Goal: Information Seeking & Learning: Check status

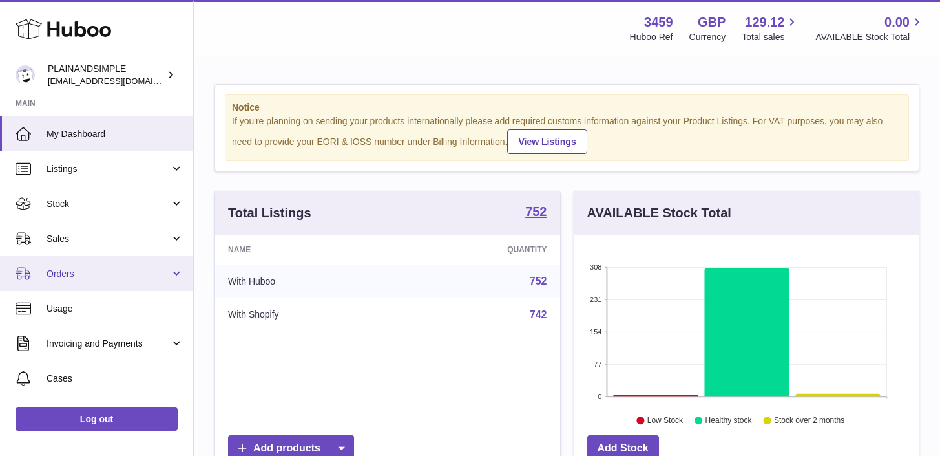
scroll to position [202, 344]
click at [171, 273] on link "Orders" at bounding box center [96, 273] width 193 height 35
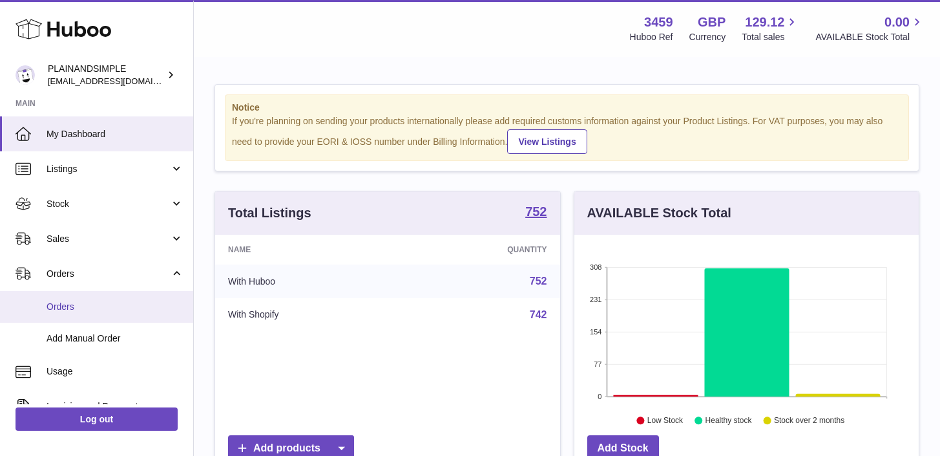
click at [107, 307] on span "Orders" at bounding box center [115, 306] width 137 height 12
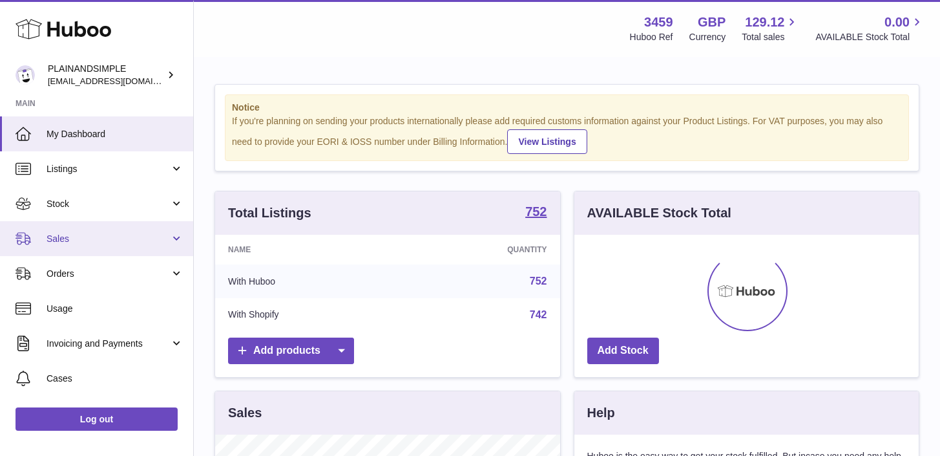
scroll to position [202, 344]
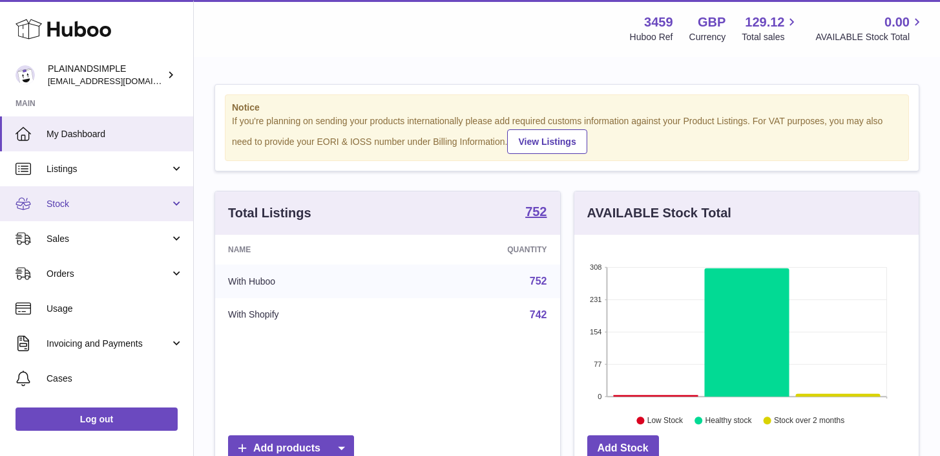
click at [174, 206] on link "Stock" at bounding box center [96, 203] width 193 height 35
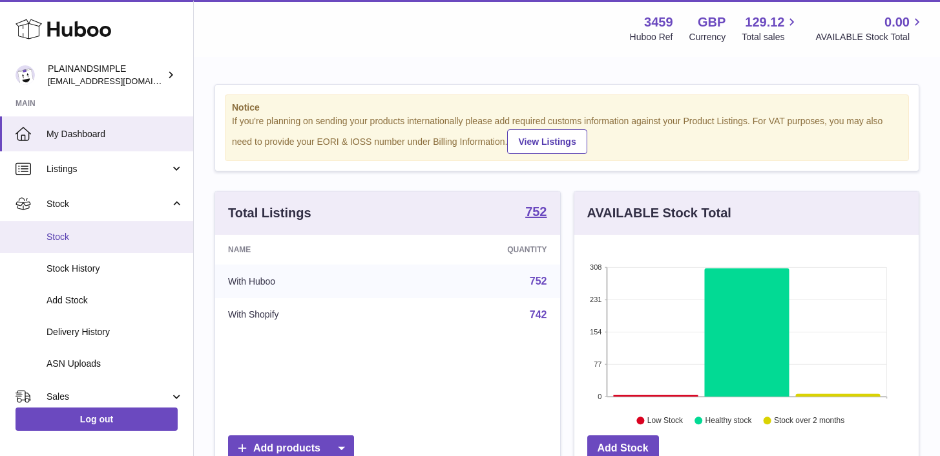
click at [160, 235] on span "Stock" at bounding box center [115, 237] width 137 height 12
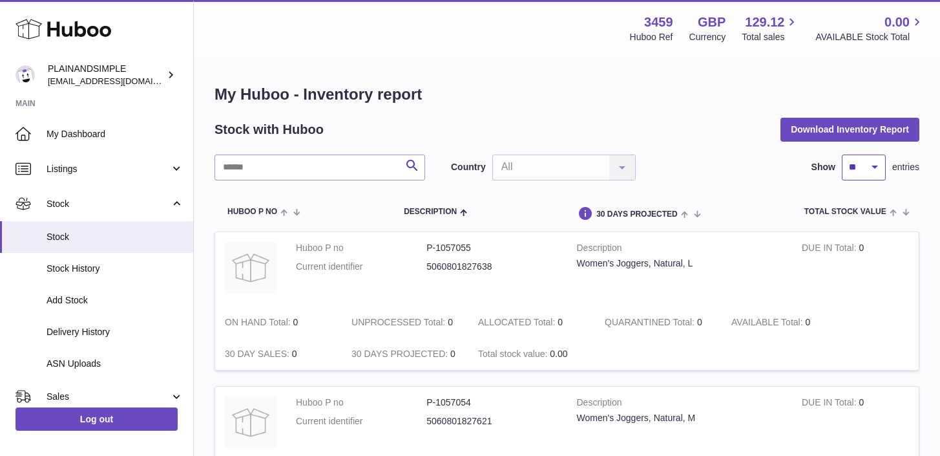
click at [881, 165] on select "** ** ** ***" at bounding box center [864, 167] width 44 height 26
select select "***"
click at [842, 154] on select "** ** ** ***" at bounding box center [864, 167] width 44 height 26
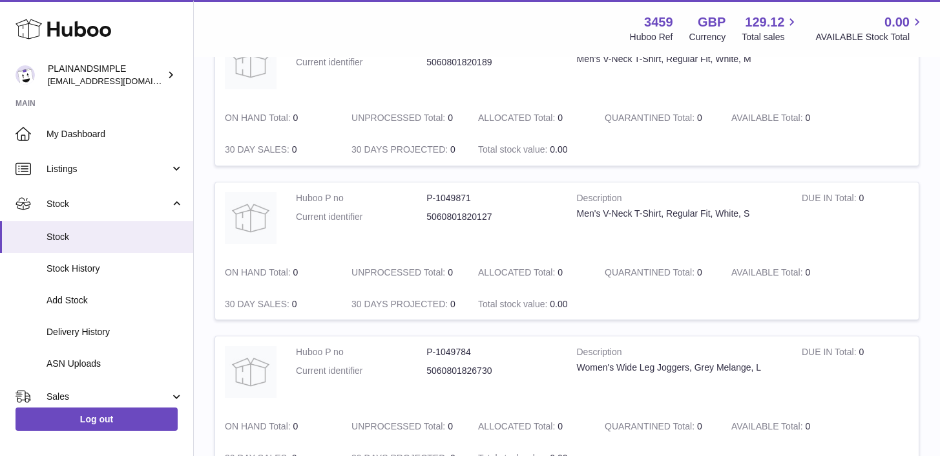
scroll to position [15334, 0]
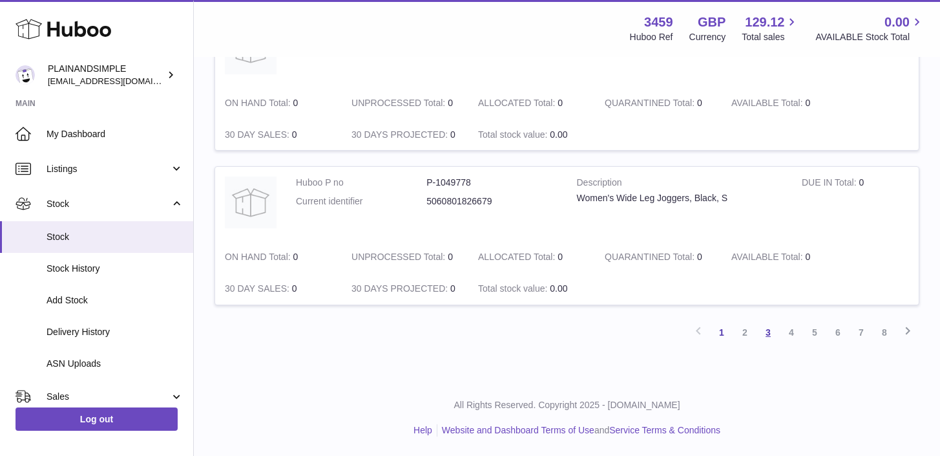
click at [769, 334] on link "3" at bounding box center [768, 331] width 23 height 23
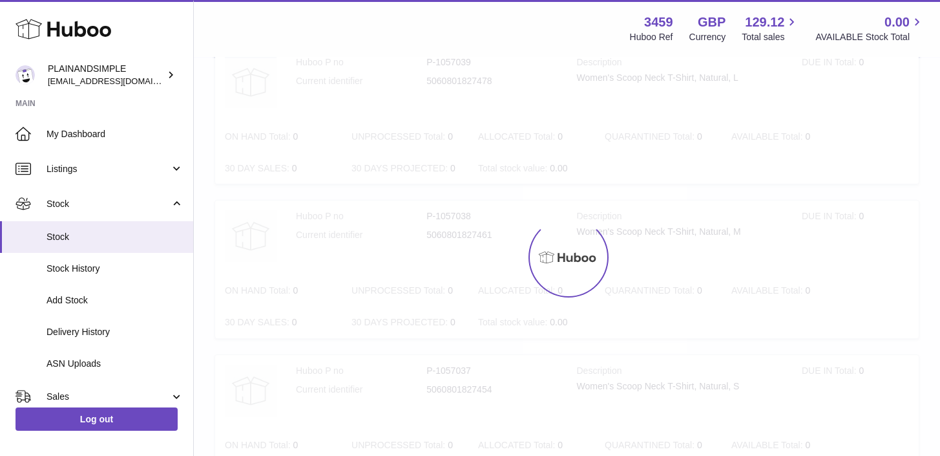
scroll to position [58, 0]
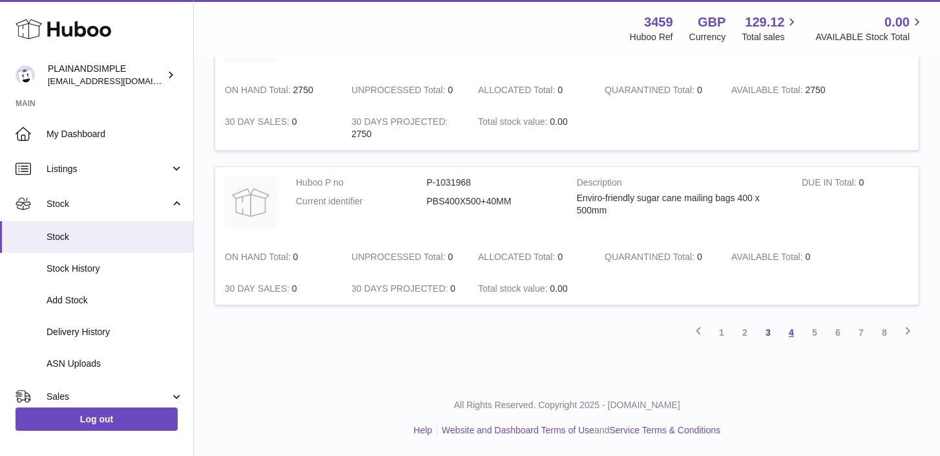
click at [791, 332] on link "4" at bounding box center [791, 331] width 23 height 23
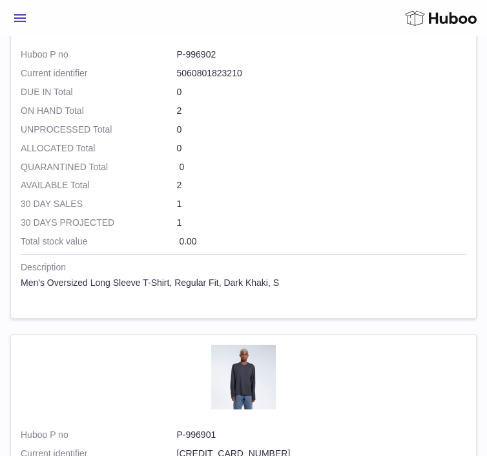
scroll to position [19027, 0]
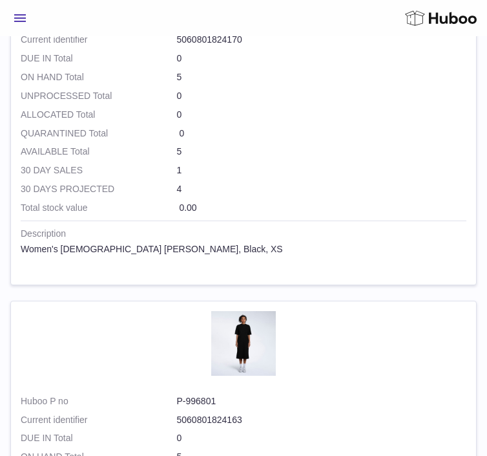
scroll to position [19027, 0]
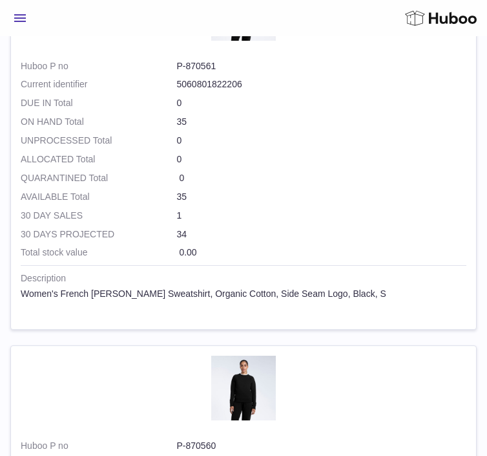
scroll to position [19066, 0]
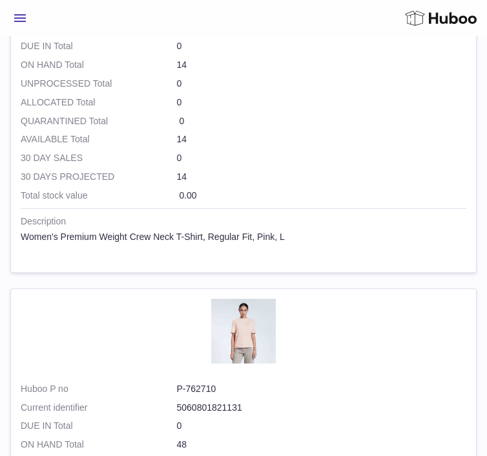
scroll to position [19079, 0]
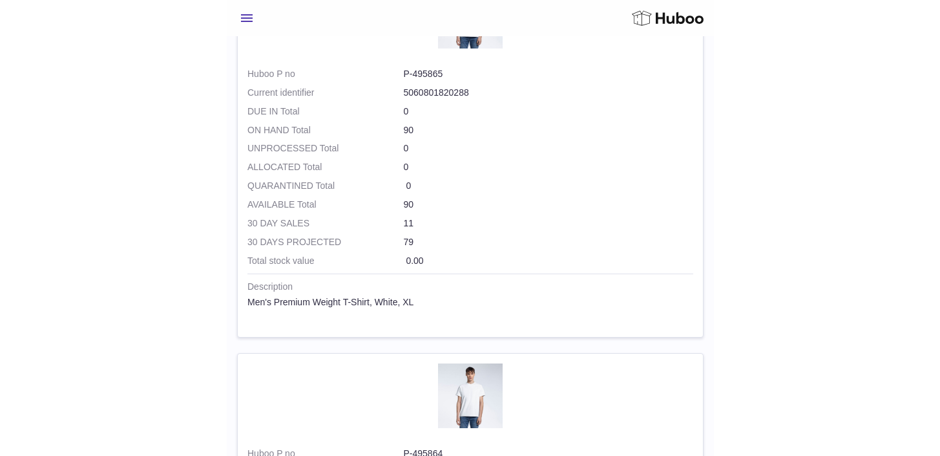
scroll to position [8699, 0]
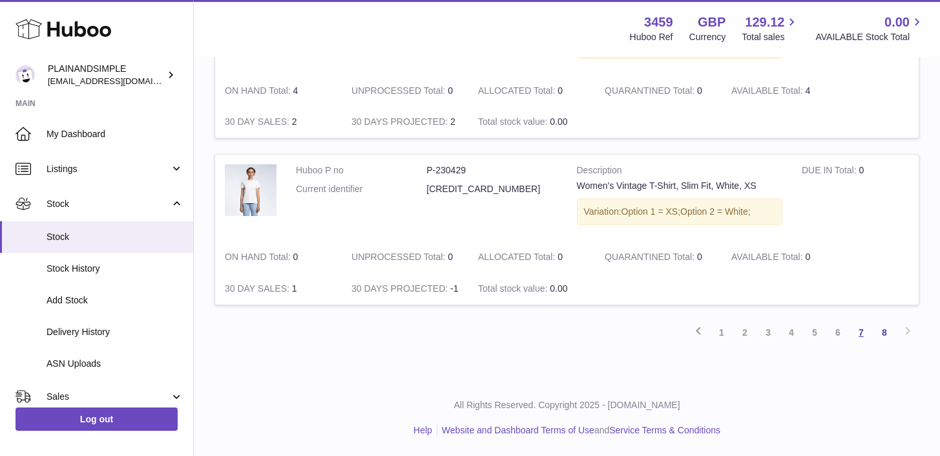
click at [861, 323] on link "7" at bounding box center [861, 331] width 23 height 23
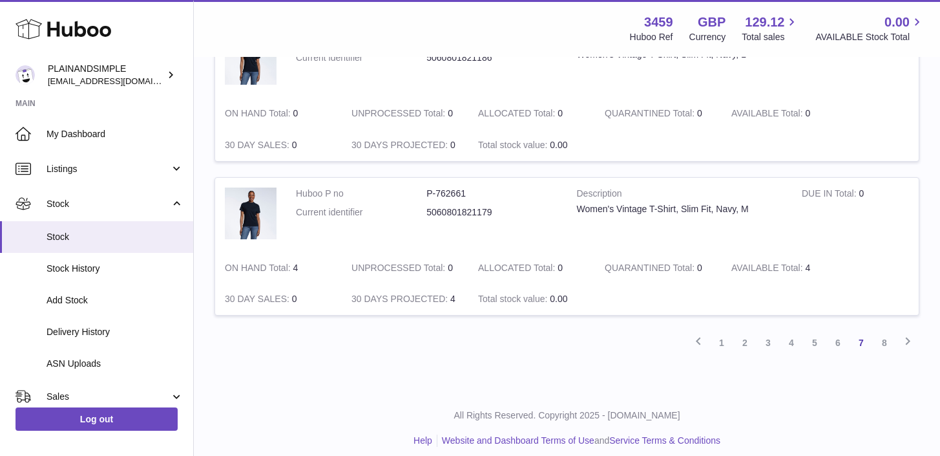
scroll to position [16033, 0]
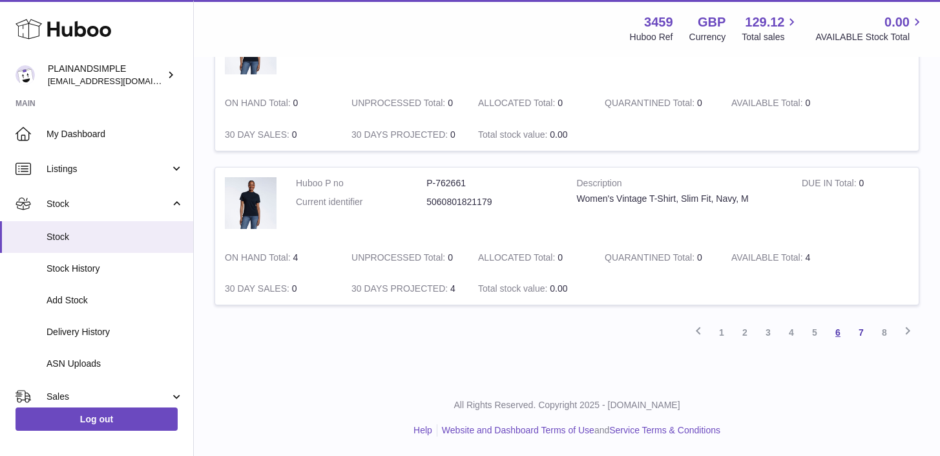
click at [841, 333] on link "6" at bounding box center [837, 331] width 23 height 23
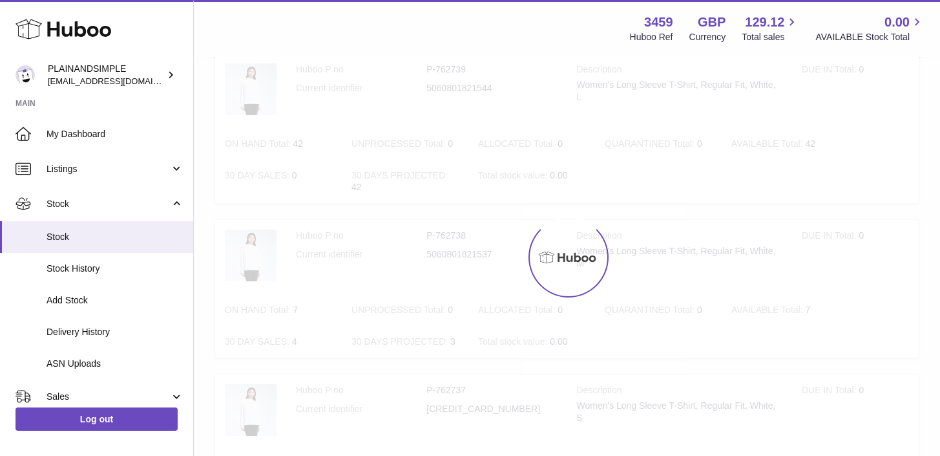
scroll to position [58, 0]
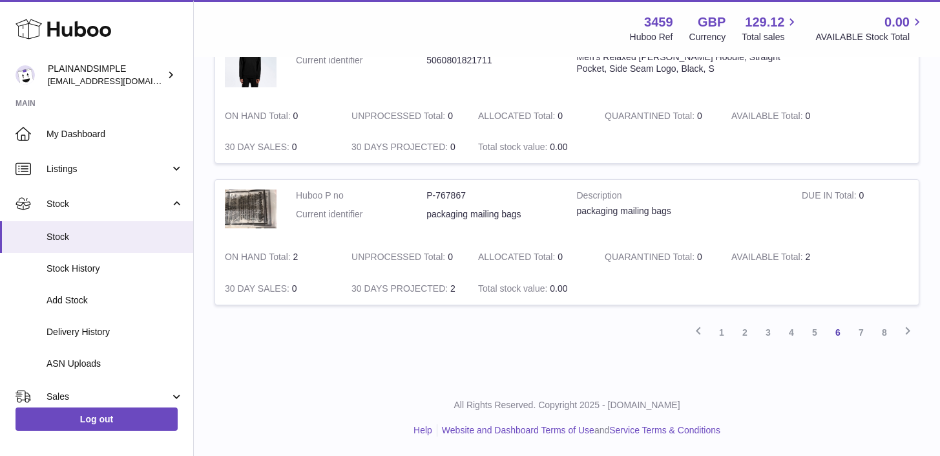
click at [809, 342] on link "5" at bounding box center [814, 331] width 23 height 23
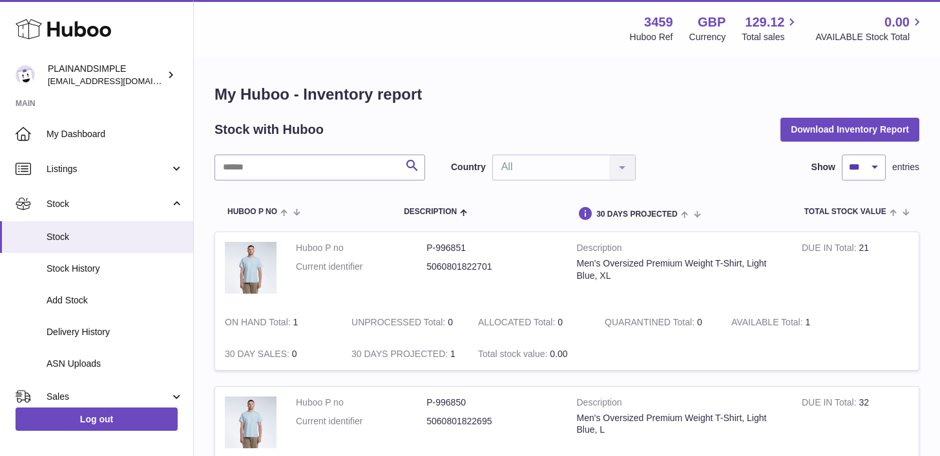
click at [321, 161] on input "text" at bounding box center [320, 167] width 211 height 26
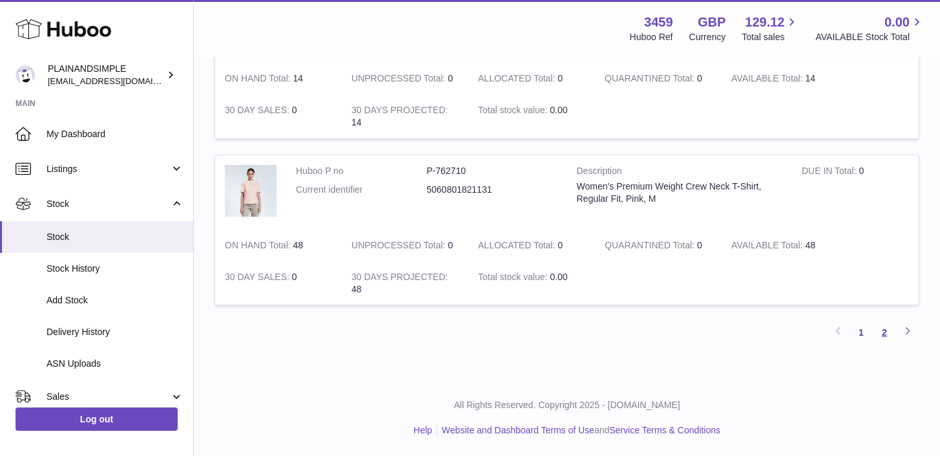
type input "**********"
click at [881, 331] on link "2" at bounding box center [884, 331] width 23 height 23
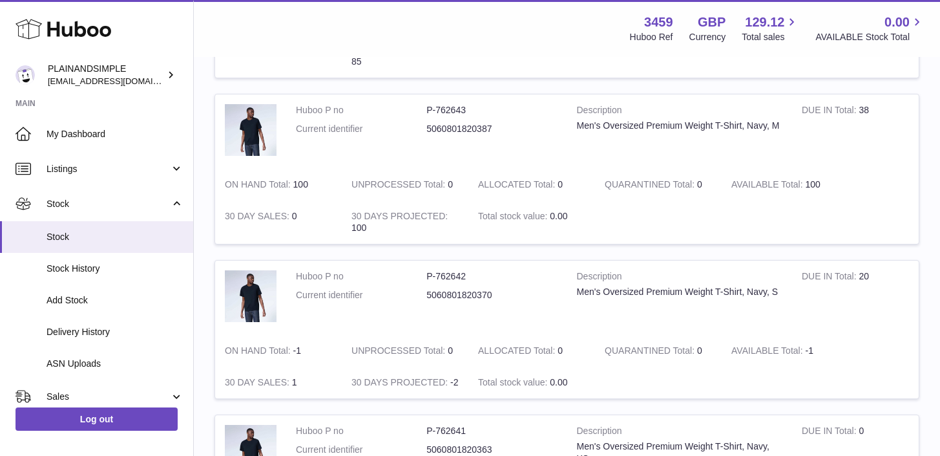
scroll to position [8186, 0]
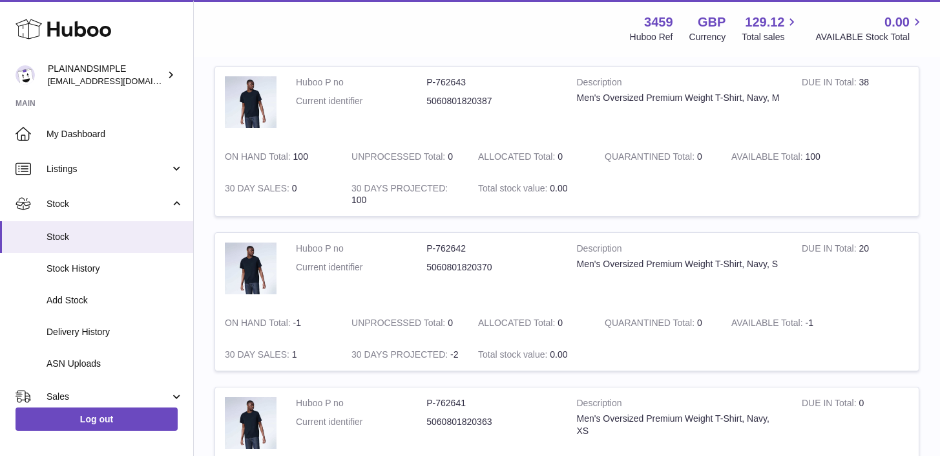
drag, startPoint x: 829, startPoint y: 327, endPoint x: 724, endPoint y: 325, distance: 104.7
click at [724, 325] on td "AVAILABLE Total -1" at bounding box center [785, 323] width 127 height 32
click at [828, 324] on td "AVAILABLE Total -1" at bounding box center [785, 323] width 127 height 32
drag, startPoint x: 580, startPoint y: 332, endPoint x: 487, endPoint y: 327, distance: 93.2
click at [489, 328] on td "ALLOCATED Total 0" at bounding box center [531, 323] width 127 height 32
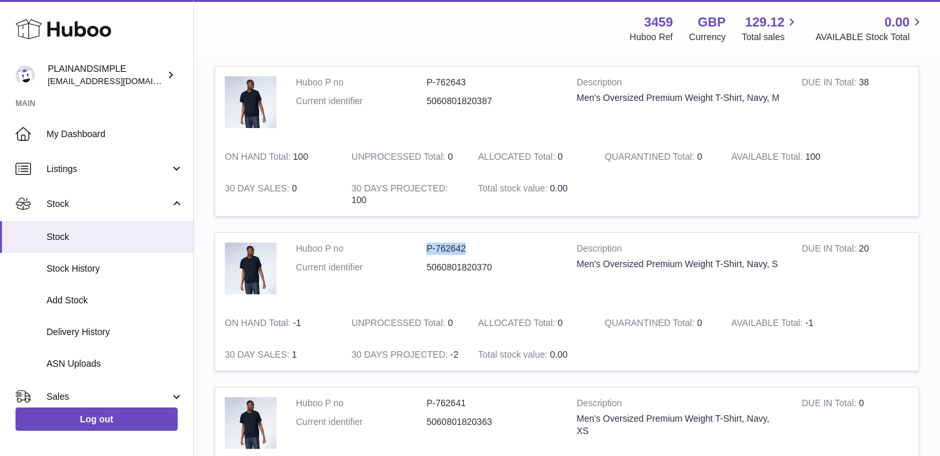
drag, startPoint x: 473, startPoint y: 249, endPoint x: 410, endPoint y: 249, distance: 63.3
click at [410, 249] on dl "Huboo P no P-762642 Current identifier 5060801820370" at bounding box center [427, 260] width 262 height 37
copy dl "P-762642"
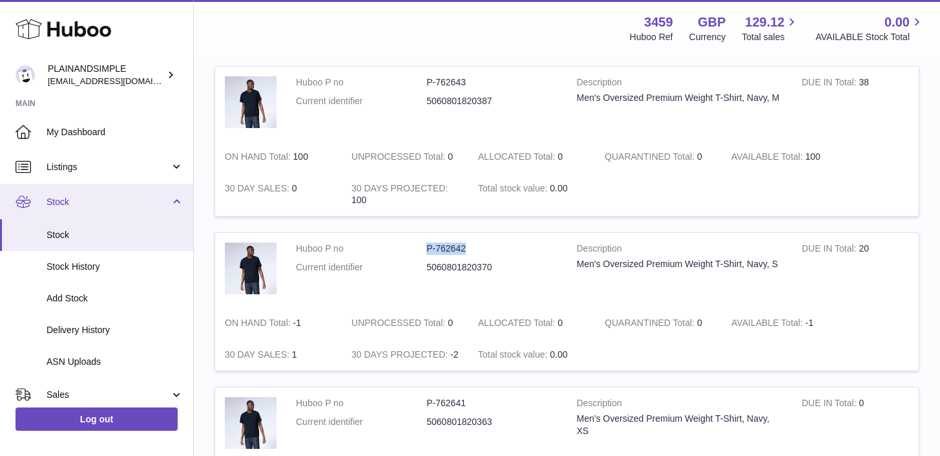
scroll to position [3, 0]
click at [169, 205] on link "Stock" at bounding box center [96, 201] width 193 height 35
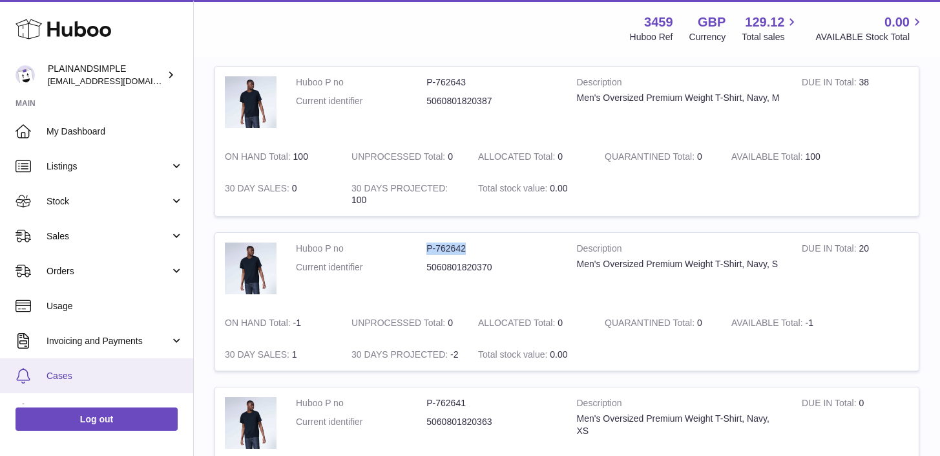
click at [114, 381] on span "Cases" at bounding box center [115, 376] width 137 height 12
